Goal: Information Seeking & Learning: Learn about a topic

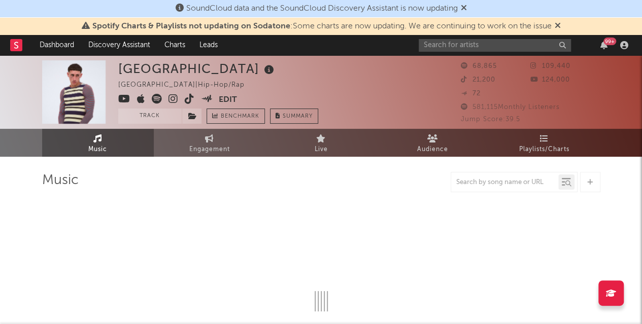
select select "6m"
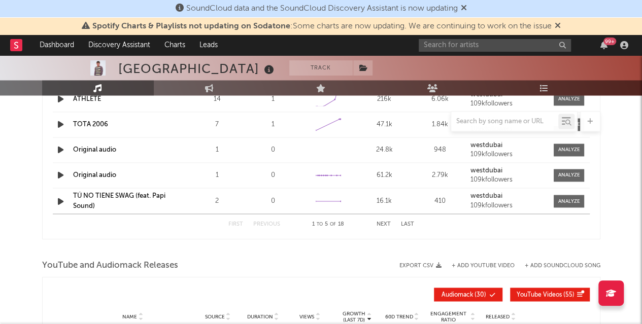
scroll to position [775, 0]
